Goal: Task Accomplishment & Management: Use online tool/utility

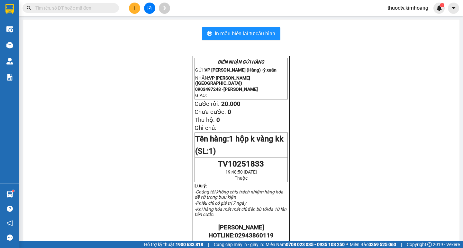
click at [74, 9] on input "text" at bounding box center [73, 7] width 76 height 7
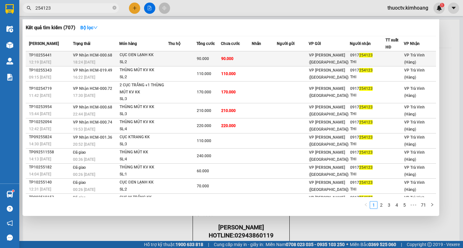
type input "254123"
click at [159, 66] on td "CỤC ĐEN [PERSON_NAME] SL: 2" at bounding box center [143, 58] width 49 height 15
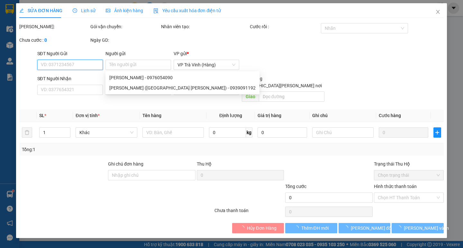
type input "0917254123"
type input "THI"
type input "90.000"
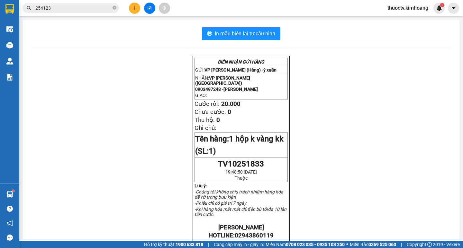
click at [54, 8] on input "254123" at bounding box center [73, 7] width 76 height 7
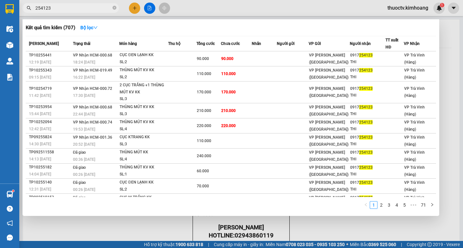
click at [54, 8] on input "254123" at bounding box center [73, 7] width 76 height 7
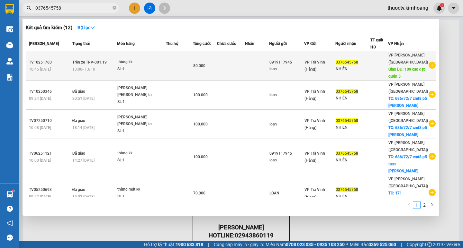
type input "0376545758"
